Goal: Find specific page/section: Find specific page/section

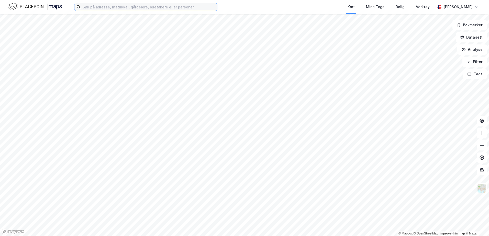
click at [123, 7] on input at bounding box center [149, 7] width 137 height 8
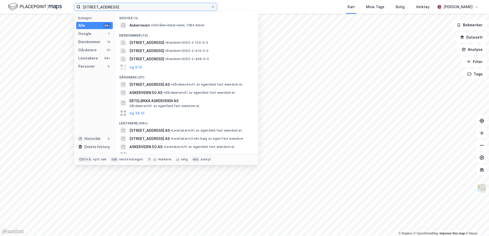
type input "[STREET_ADDRESS]"
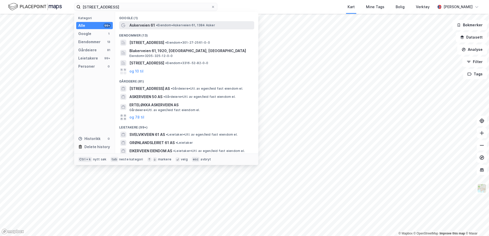
click at [146, 27] on span "Askerveien 61" at bounding box center [142, 25] width 26 height 6
